Goal: Information Seeking & Learning: Learn about a topic

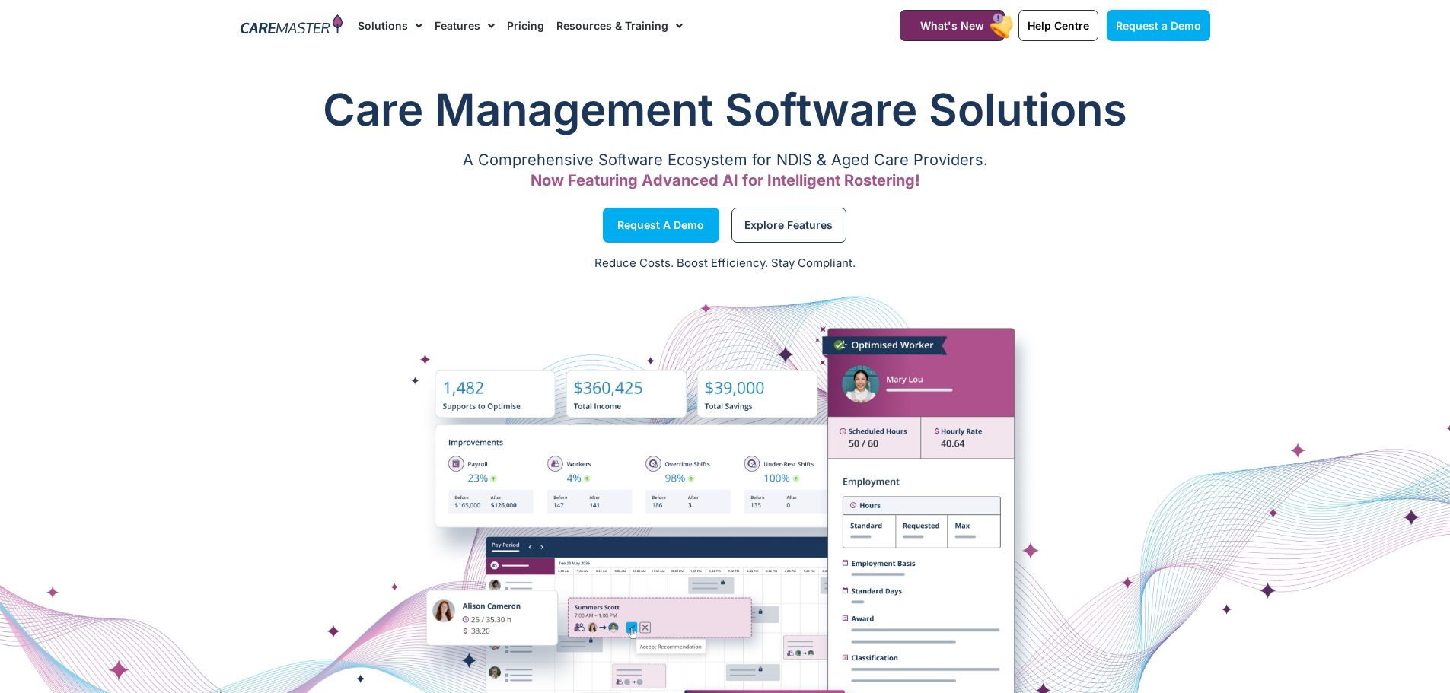
click at [522, 24] on link "Pricing" at bounding box center [525, 25] width 37 height 51
